Goal: Information Seeking & Learning: Learn about a topic

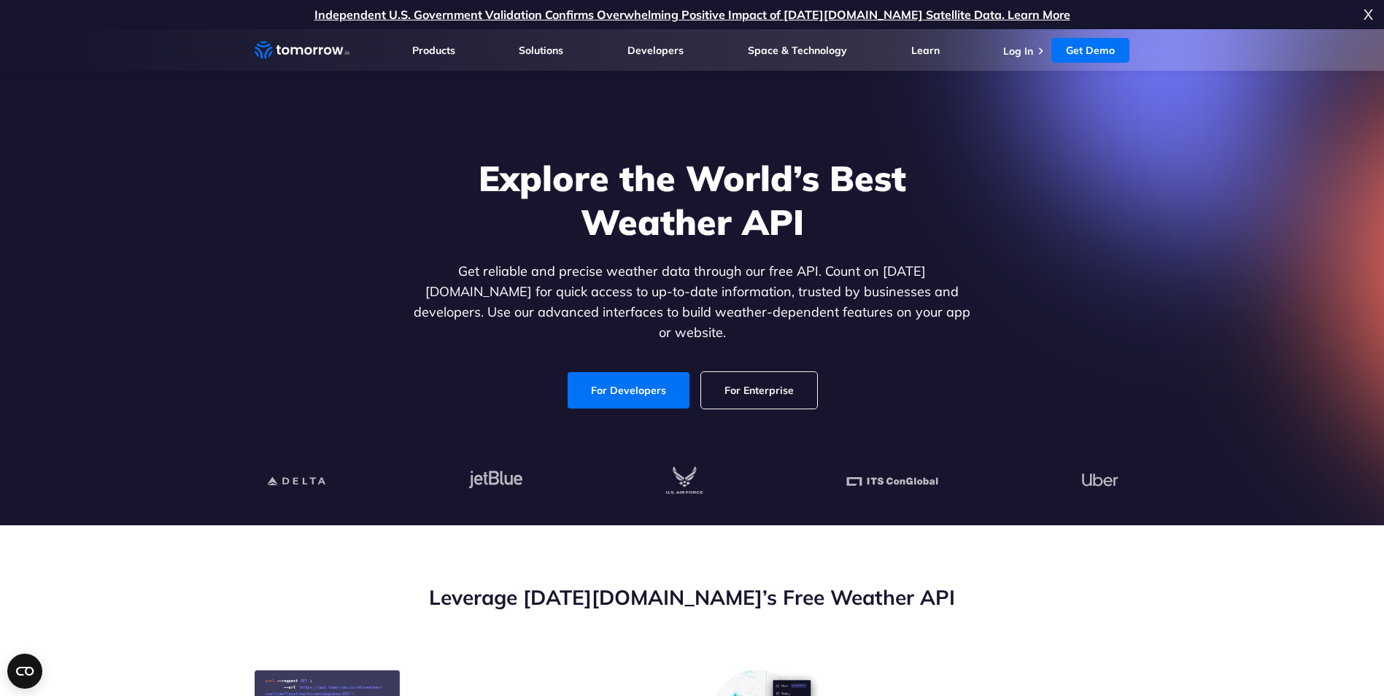
click at [620, 352] on div "Explore the World’s Best Weather API Get reliable and precise weather data thro…" at bounding box center [692, 282] width 563 height 252
click at [608, 372] on link "For Developers" at bounding box center [628, 390] width 122 height 36
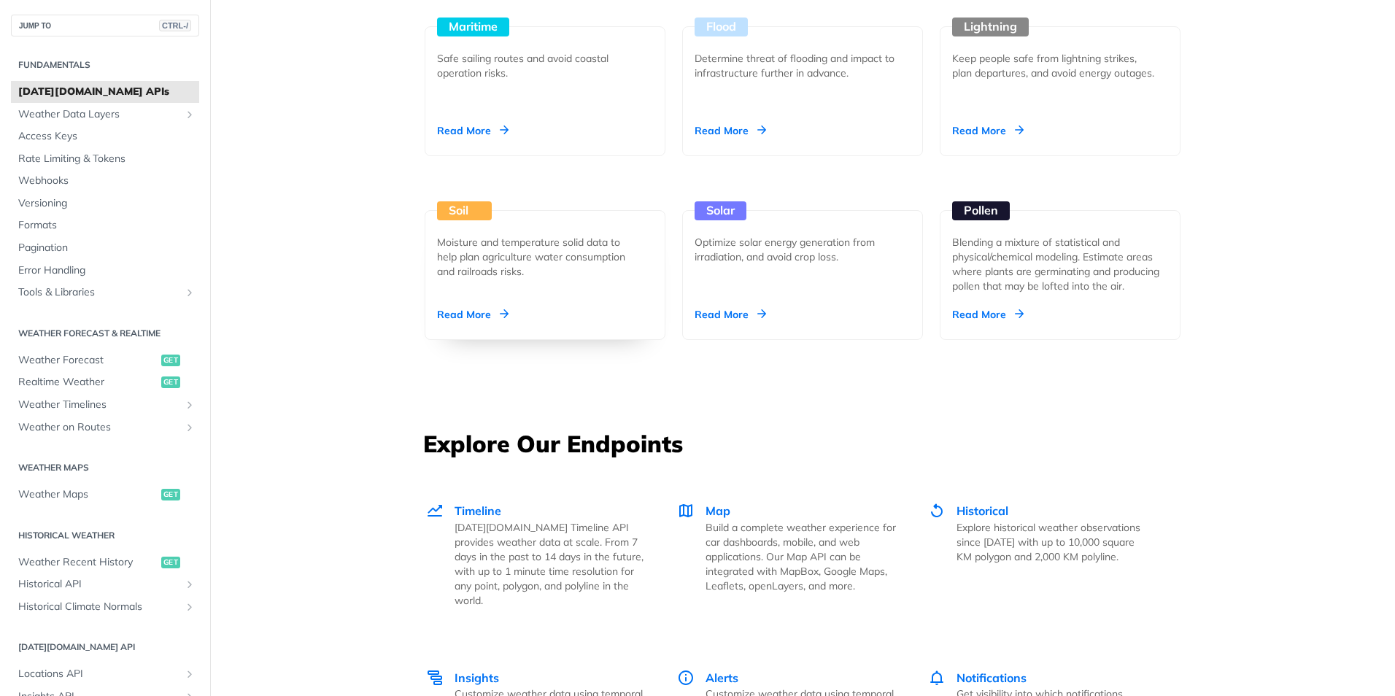
scroll to position [1313, 0]
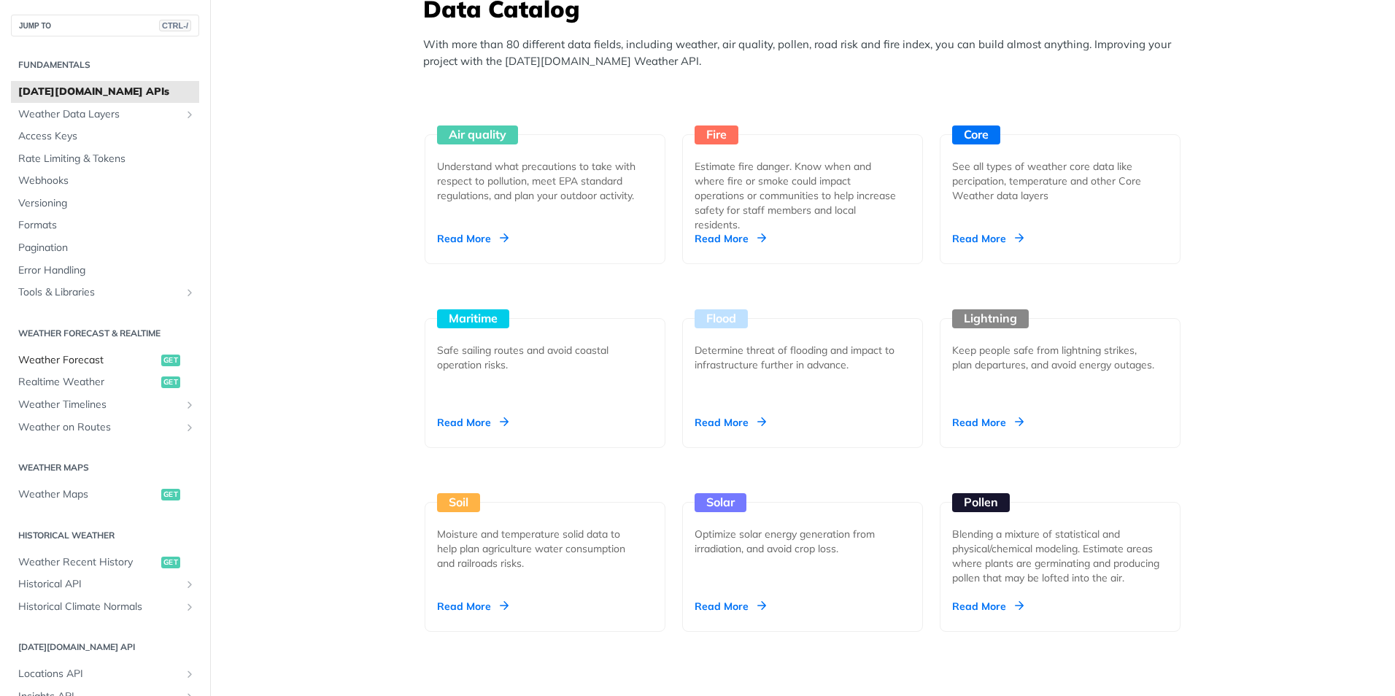
click at [77, 353] on span "Weather Forecast" at bounding box center [87, 360] width 139 height 15
